Goal: Information Seeking & Learning: Learn about a topic

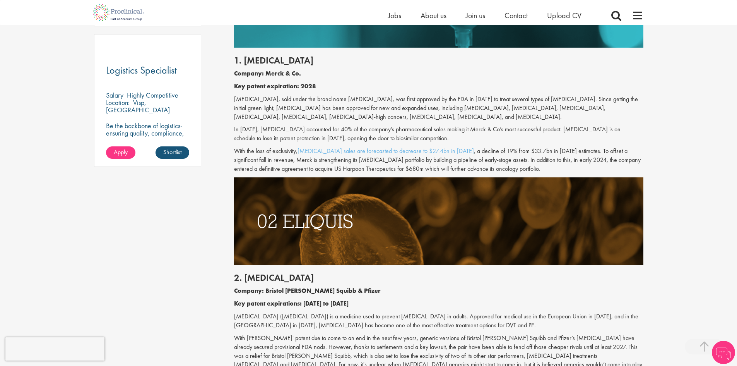
scroll to position [572, 0]
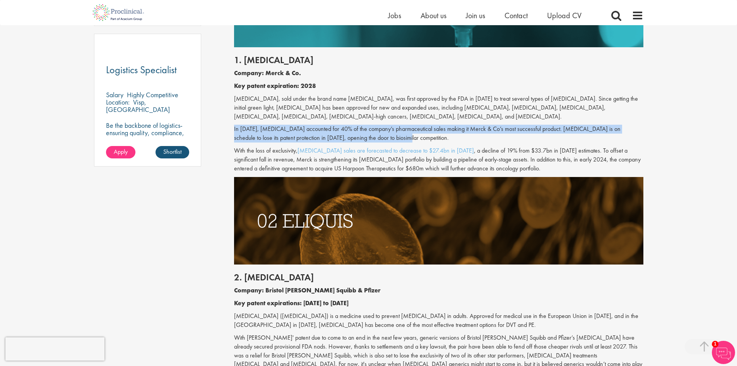
drag, startPoint x: 234, startPoint y: 128, endPoint x: 410, endPoint y: 135, distance: 176.3
click at [410, 135] on p "In [DATE], [MEDICAL_DATA] accounted for 40% of the company’s pharmaceutical sal…" at bounding box center [439, 134] width 410 height 18
drag, startPoint x: 410, startPoint y: 135, endPoint x: 233, endPoint y: 130, distance: 177.0
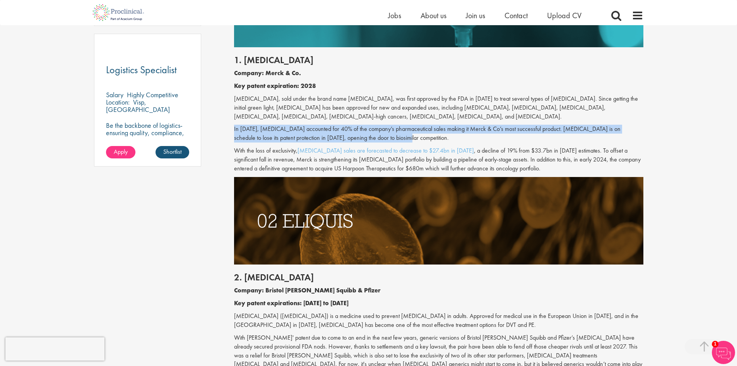
drag, startPoint x: 233, startPoint y: 130, endPoint x: 409, endPoint y: 139, distance: 176.0
click at [409, 139] on p "In [DATE], [MEDICAL_DATA] accounted for 40% of the company’s pharmaceutical sal…" at bounding box center [439, 134] width 410 height 18
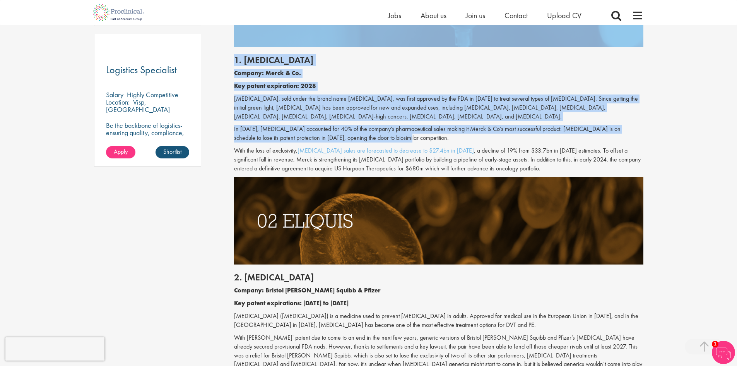
drag, startPoint x: 255, startPoint y: 140, endPoint x: 228, endPoint y: 131, distance: 28.5
drag, startPoint x: 228, startPoint y: 131, endPoint x: 233, endPoint y: 139, distance: 9.0
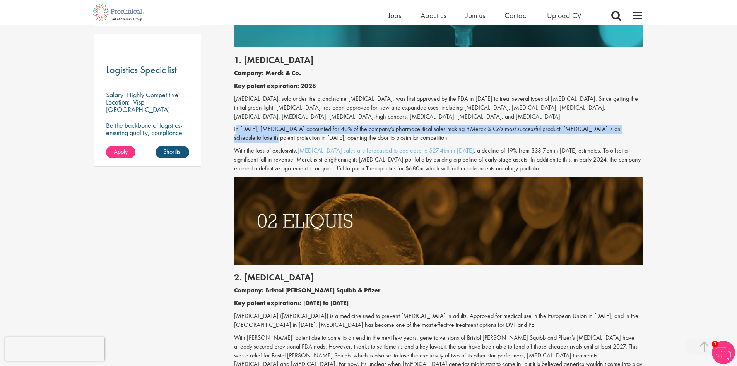
drag, startPoint x: 236, startPoint y: 129, endPoint x: 248, endPoint y: 139, distance: 15.4
click at [248, 139] on p "In [DATE], [MEDICAL_DATA] accounted for 40% of the company’s pharmaceutical sal…" at bounding box center [439, 134] width 410 height 18
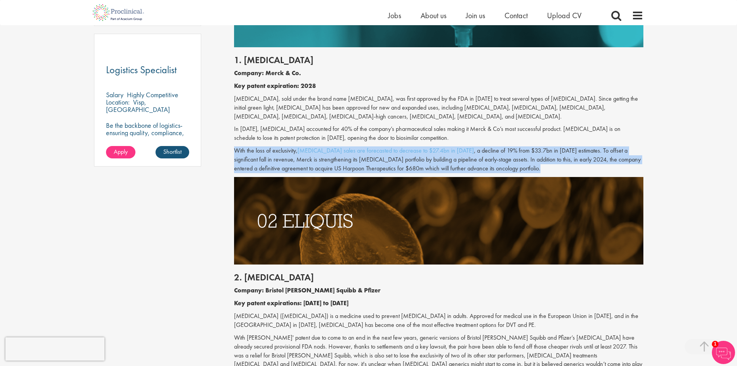
drag, startPoint x: 233, startPoint y: 150, endPoint x: 230, endPoint y: 182, distance: 31.9
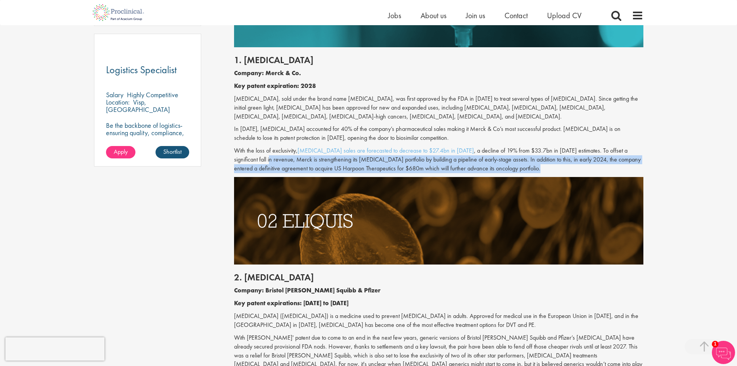
drag, startPoint x: 230, startPoint y: 182, endPoint x: 230, endPoint y: 159, distance: 22.1
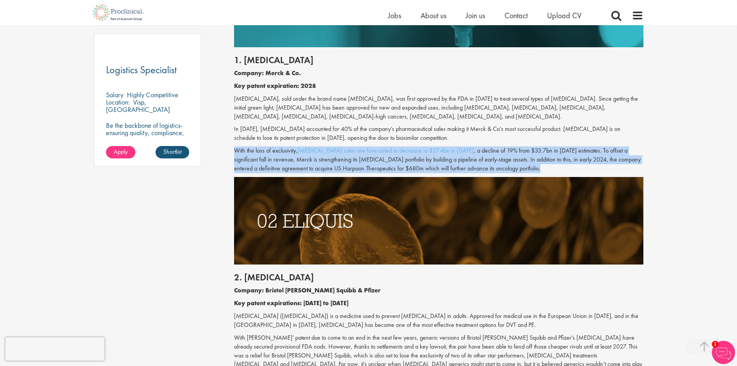
drag, startPoint x: 230, startPoint y: 154, endPoint x: 226, endPoint y: 178, distance: 24.4
drag, startPoint x: 230, startPoint y: 151, endPoint x: 226, endPoint y: 179, distance: 27.8
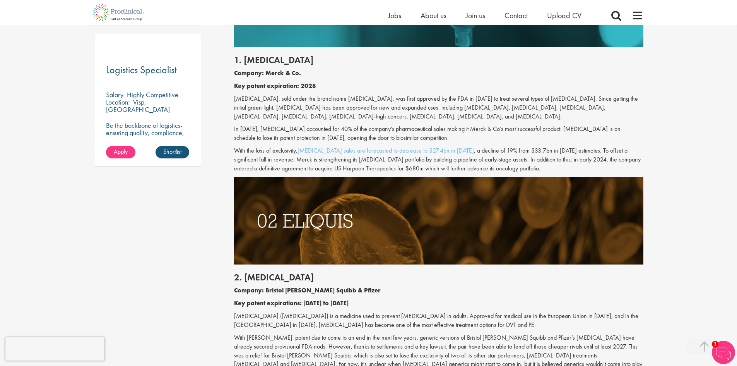
click at [324, 89] on p "Key patent expiration: 2028" at bounding box center [439, 86] width 410 height 9
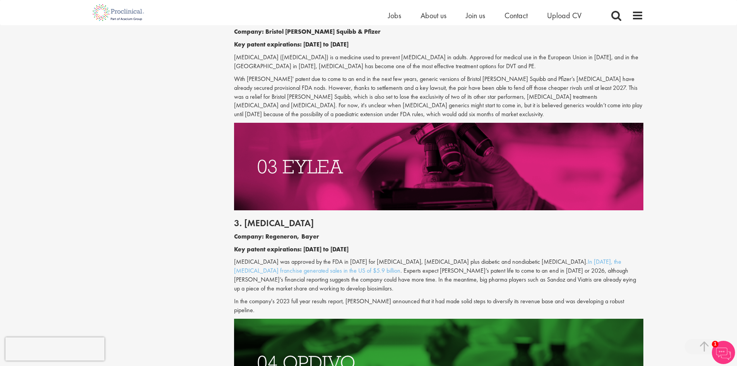
scroll to position [959, 0]
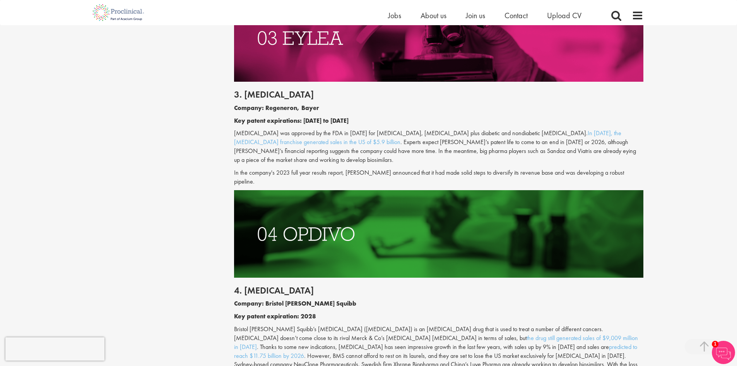
drag, startPoint x: 242, startPoint y: 105, endPoint x: 302, endPoint y: 104, distance: 60.0
click at [302, 104] on b "Company: Regeneron, Bayer" at bounding box center [276, 108] width 85 height 8
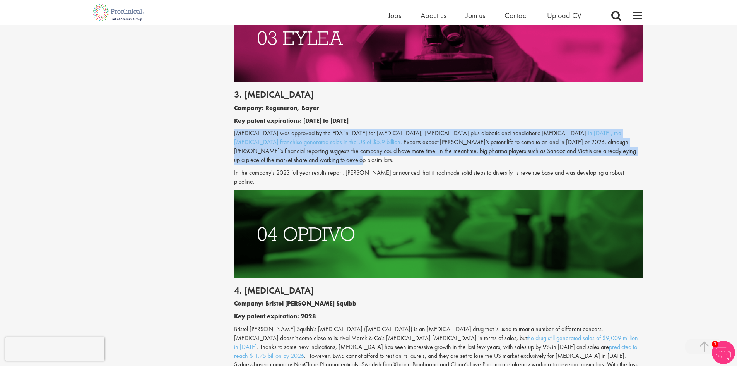
drag, startPoint x: 225, startPoint y: 133, endPoint x: 487, endPoint y: 167, distance: 265.1
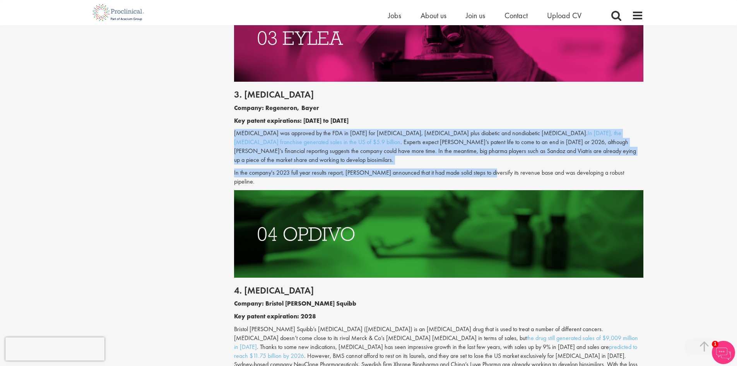
click at [491, 160] on p "[MEDICAL_DATA] was approved by the FDA in [DATE] for [MEDICAL_DATA], [MEDICAL_D…" at bounding box center [439, 146] width 410 height 35
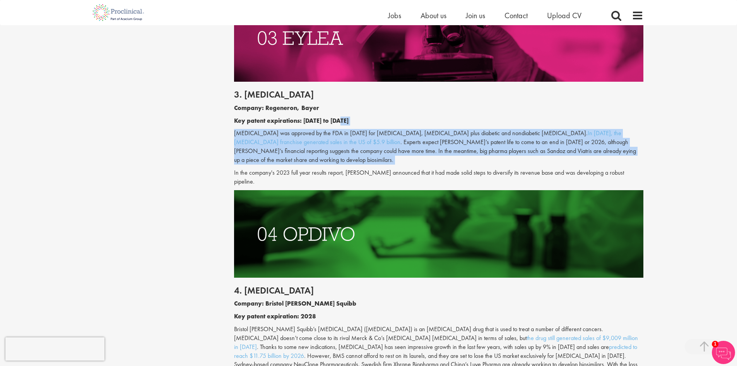
drag, startPoint x: 491, startPoint y: 160, endPoint x: 483, endPoint y: 119, distance: 41.4
click at [483, 119] on div "3. [MEDICAL_DATA] Company: Regeneron, Bayer Key patent expirations: [DATE] to […" at bounding box center [438, 136] width 421 height 108
click at [483, 119] on p "Key patent expirations: [DATE] to [DATE]" at bounding box center [439, 121] width 410 height 9
drag, startPoint x: 483, startPoint y: 119, endPoint x: 483, endPoint y: 155, distance: 35.6
click at [483, 155] on div "3. [MEDICAL_DATA] Company: Regeneron, Bayer Key patent expirations: [DATE] to […" at bounding box center [438, 136] width 421 height 108
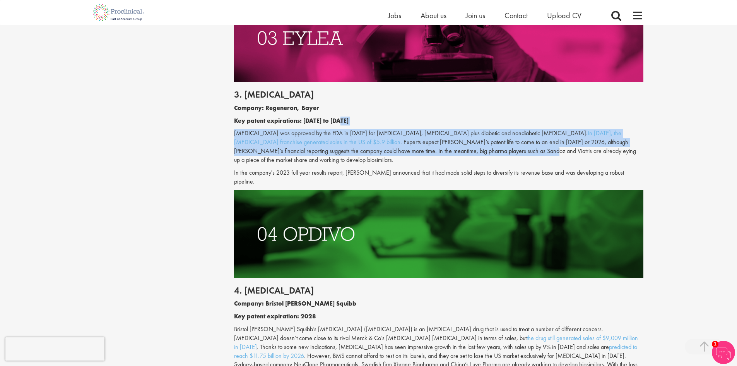
click at [483, 155] on p "[MEDICAL_DATA] was approved by the FDA in [DATE] for [MEDICAL_DATA], [MEDICAL_D…" at bounding box center [439, 146] width 410 height 35
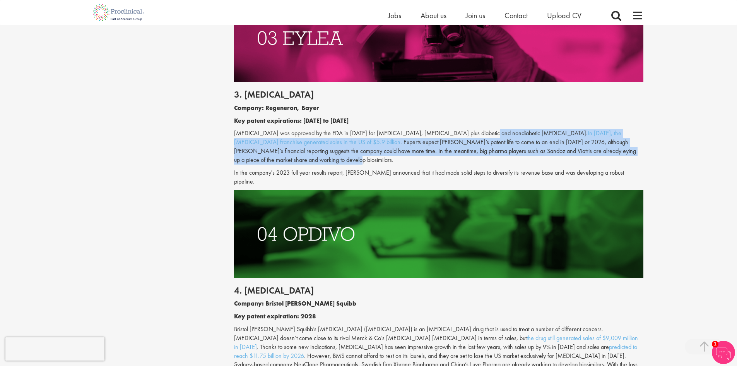
drag, startPoint x: 482, startPoint y: 162, endPoint x: 475, endPoint y: 126, distance: 36.1
click at [475, 126] on div "3. [MEDICAL_DATA] Company: Regeneron, Bayer Key patent expirations: [DATE] to […" at bounding box center [438, 136] width 421 height 108
click at [475, 125] on div "3. [MEDICAL_DATA] Company: Regeneron, Bayer Key patent expirations: [DATE] to […" at bounding box center [438, 136] width 421 height 108
drag, startPoint x: 403, startPoint y: 158, endPoint x: 405, endPoint y: 132, distance: 26.4
click at [405, 132] on p "[MEDICAL_DATA] was approved by the FDA in [DATE] for [MEDICAL_DATA], [MEDICAL_D…" at bounding box center [439, 146] width 410 height 35
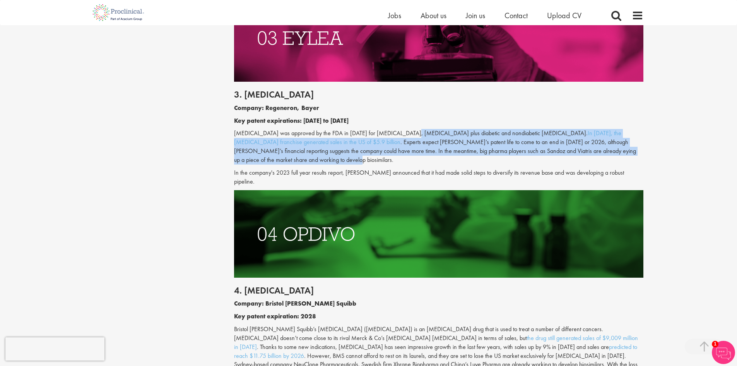
click at [405, 132] on p "[MEDICAL_DATA] was approved by the FDA in [DATE] for [MEDICAL_DATA], [MEDICAL_D…" at bounding box center [439, 146] width 410 height 35
drag, startPoint x: 405, startPoint y: 132, endPoint x: 402, endPoint y: 162, distance: 30.3
click at [402, 162] on p "[MEDICAL_DATA] was approved by the FDA in [DATE] for [MEDICAL_DATA], [MEDICAL_D…" at bounding box center [439, 146] width 410 height 35
drag, startPoint x: 401, startPoint y: 159, endPoint x: 398, endPoint y: 125, distance: 34.2
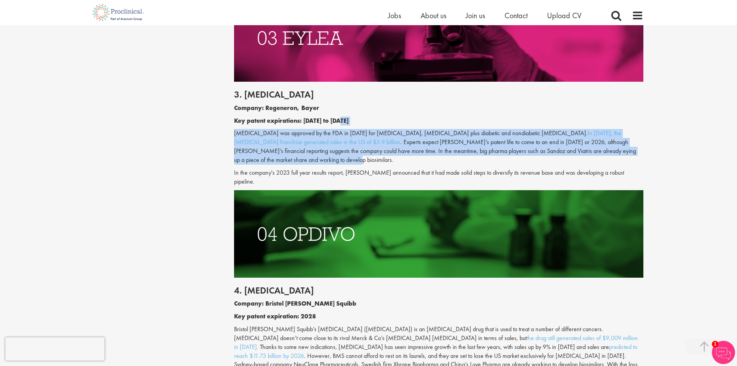
click at [398, 125] on div "3. [MEDICAL_DATA] Company: Regeneron, Bayer Key patent expirations: [DATE] to […" at bounding box center [438, 136] width 421 height 108
click at [398, 125] on p "Key patent expirations: [DATE] to [DATE]" at bounding box center [439, 121] width 410 height 9
drag, startPoint x: 398, startPoint y: 125, endPoint x: 395, endPoint y: 166, distance: 41.6
click at [395, 166] on div "3. [MEDICAL_DATA] Company: Regeneron, Bayer Key patent expirations: [DATE] to […" at bounding box center [438, 136] width 421 height 108
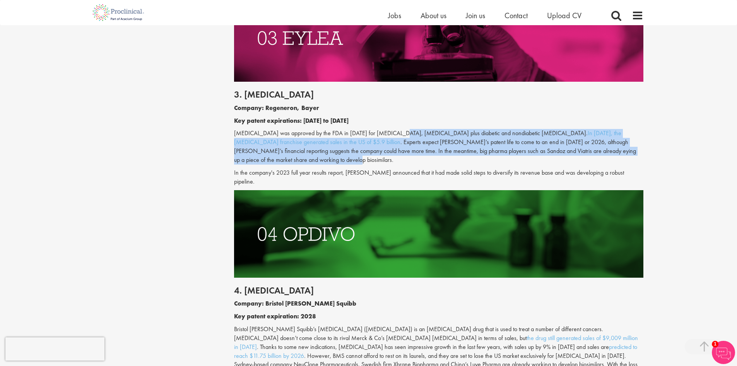
drag, startPoint x: 395, startPoint y: 160, endPoint x: 395, endPoint y: 128, distance: 32.1
click at [395, 128] on div "3. [MEDICAL_DATA] Company: Regeneron, Bayer Key patent expirations: [DATE] to […" at bounding box center [438, 136] width 421 height 108
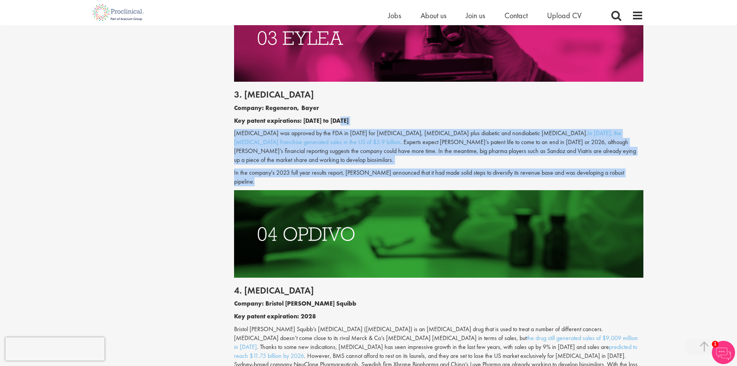
drag, startPoint x: 394, startPoint y: 119, endPoint x: 371, endPoint y: 181, distance: 66.1
click at [370, 175] on p "In the company's 2023 full year results report, [PERSON_NAME] announced that it…" at bounding box center [439, 177] width 410 height 18
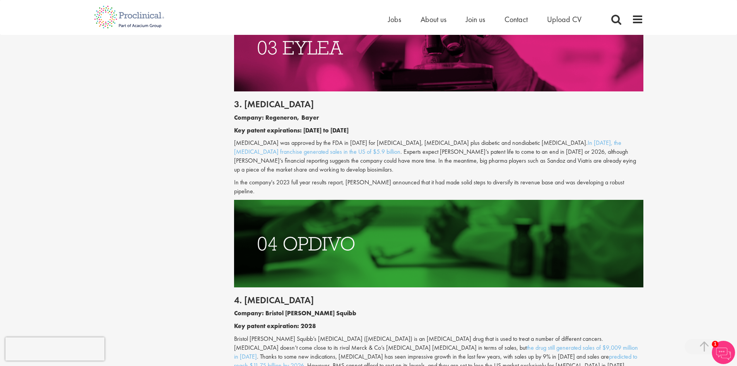
scroll to position [952, 0]
